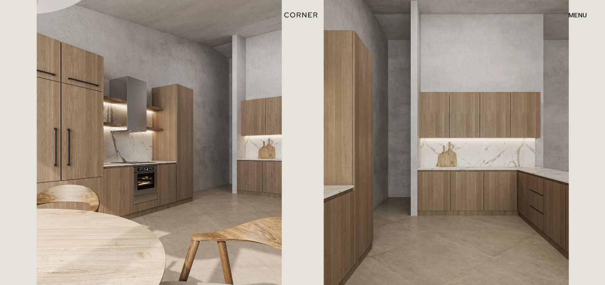
scroll to position [605, 0]
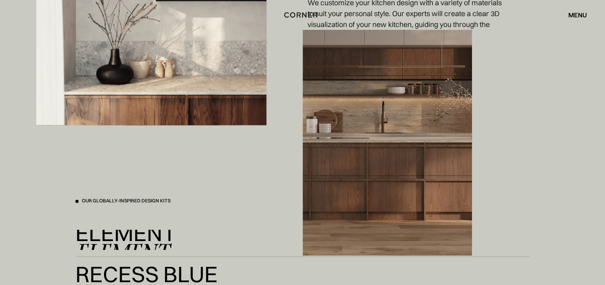
scroll to position [1330, 0]
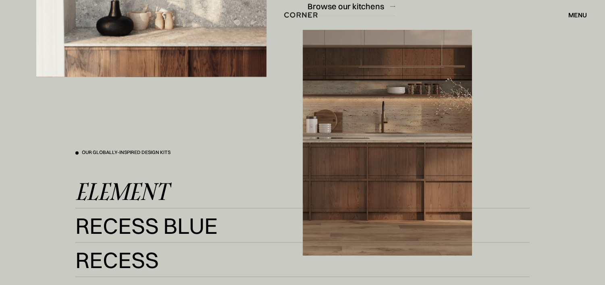
click at [115, 187] on div "Element" at bounding box center [121, 190] width 93 height 19
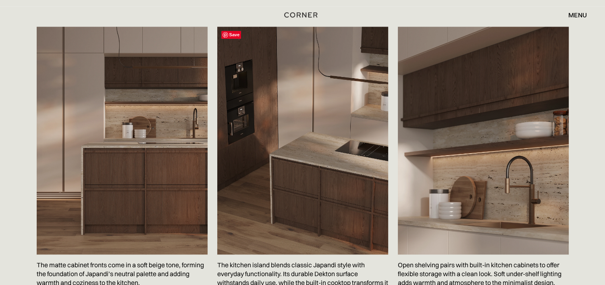
scroll to position [1370, 0]
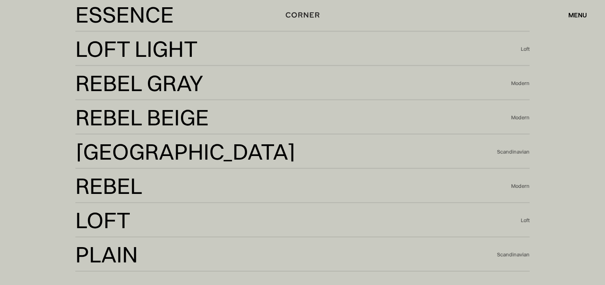
scroll to position [1733, 0]
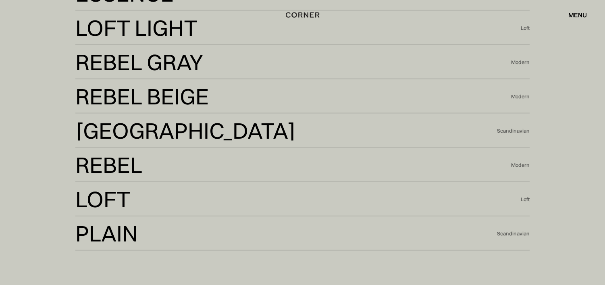
click at [108, 193] on div "Loft" at bounding box center [102, 198] width 55 height 19
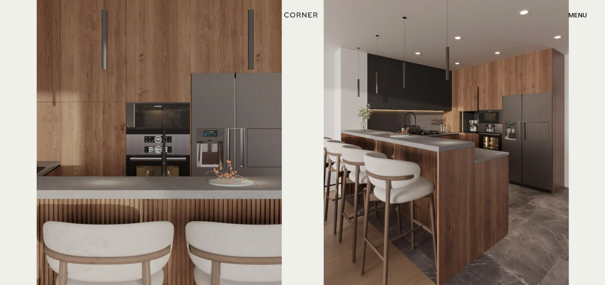
scroll to position [2297, 0]
